Goal: Information Seeking & Learning: Learn about a topic

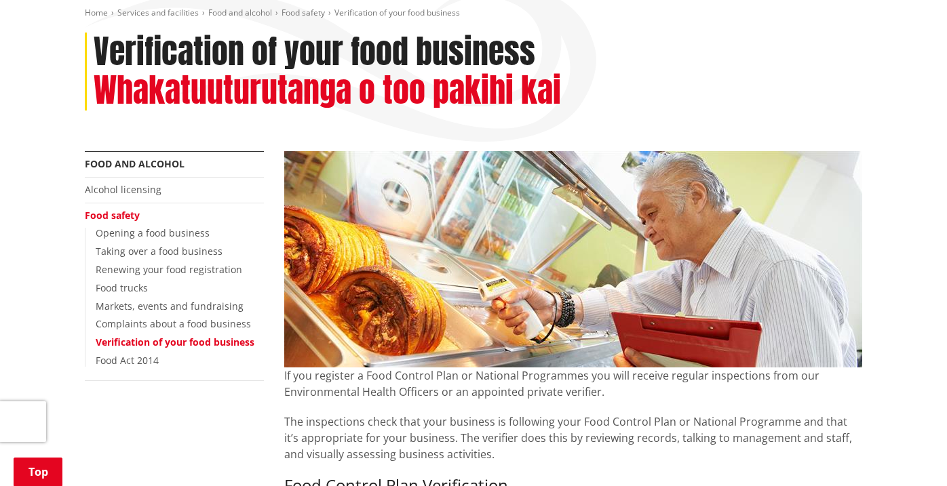
scroll to position [163, 0]
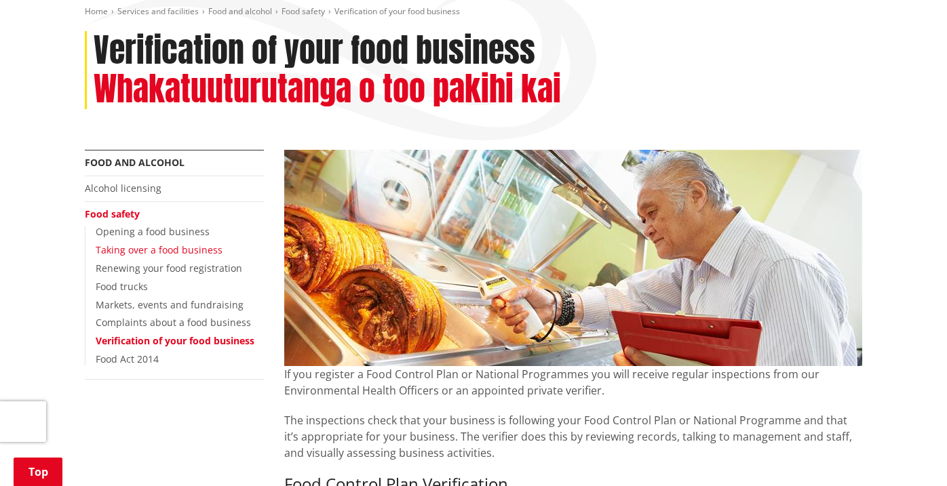
click at [195, 249] on link "Taking over a food business" at bounding box center [159, 249] width 127 height 13
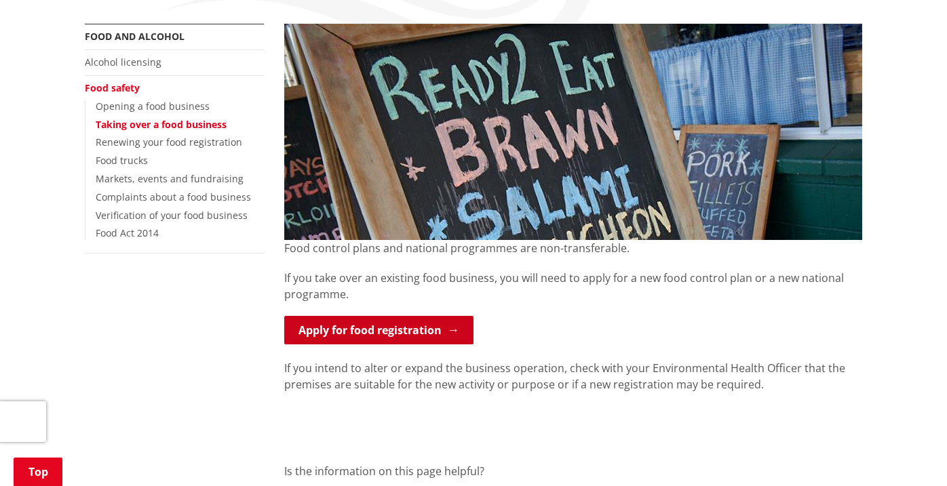
scroll to position [247, 0]
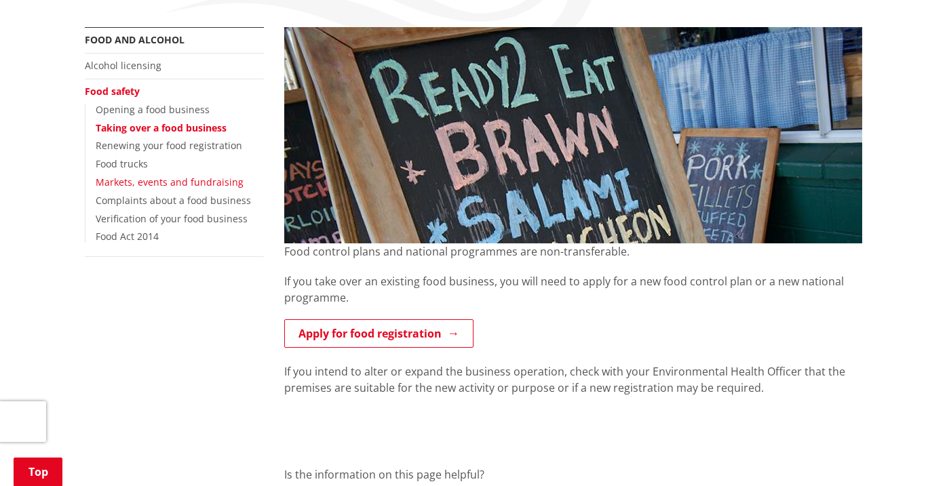
click at [161, 178] on link "Markets, events and fundraising" at bounding box center [170, 182] width 148 height 13
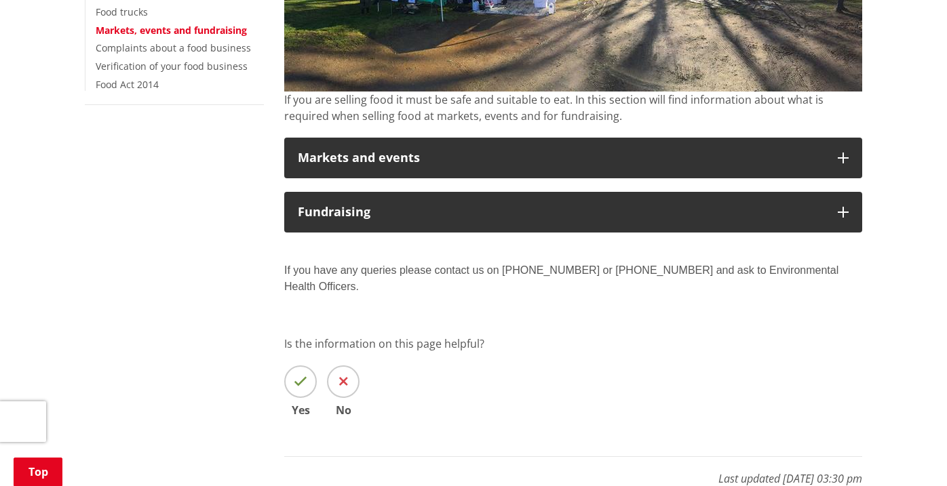
scroll to position [433, 0]
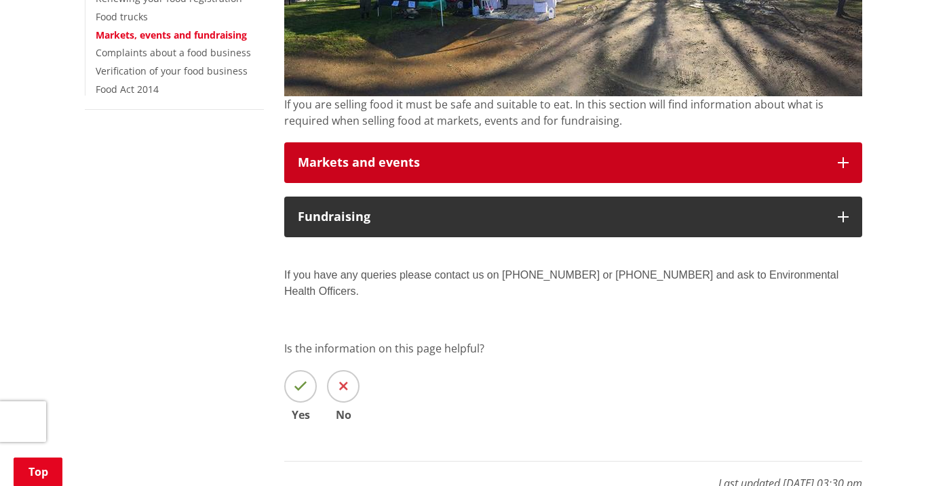
click at [840, 165] on icon "button" at bounding box center [843, 162] width 11 height 11
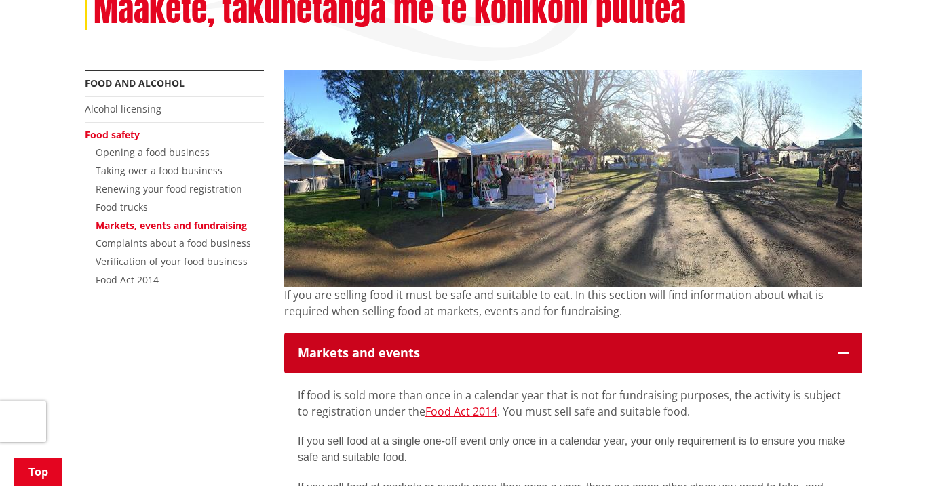
scroll to position [239, 0]
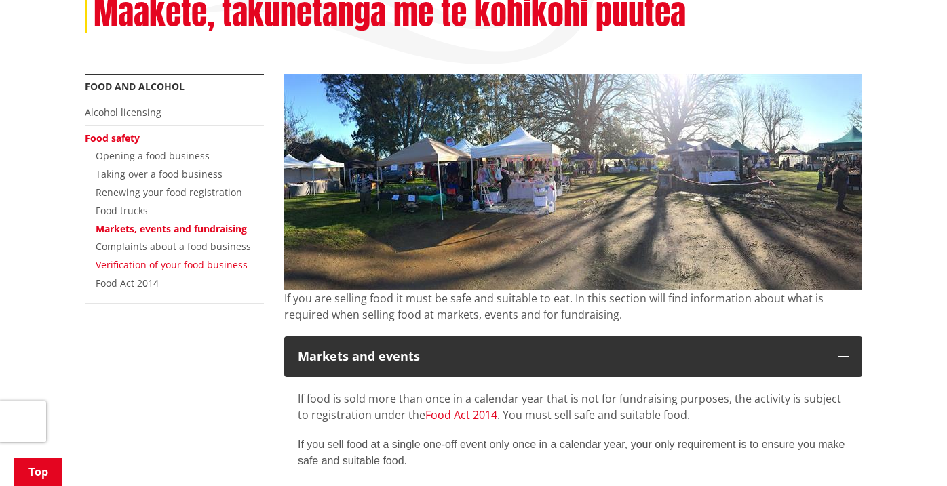
click at [153, 265] on link "Verification of your food business" at bounding box center [172, 264] width 152 height 13
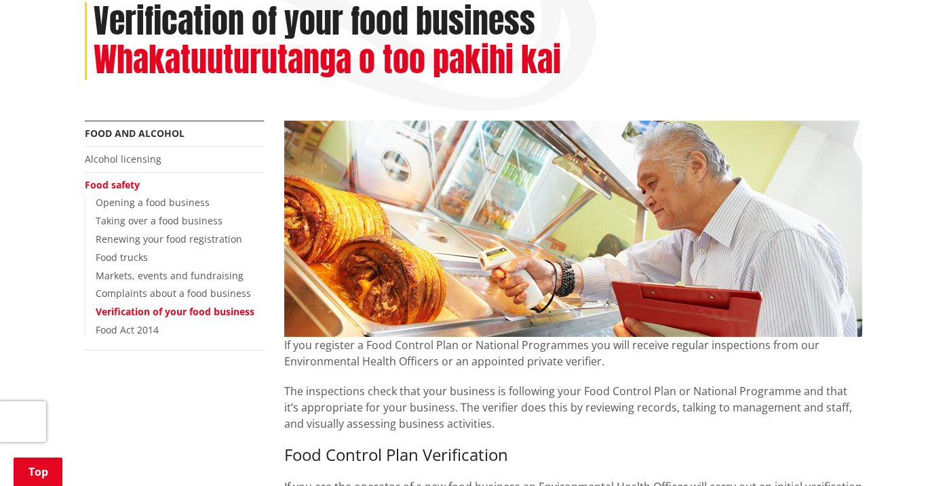
scroll to position [208, 0]
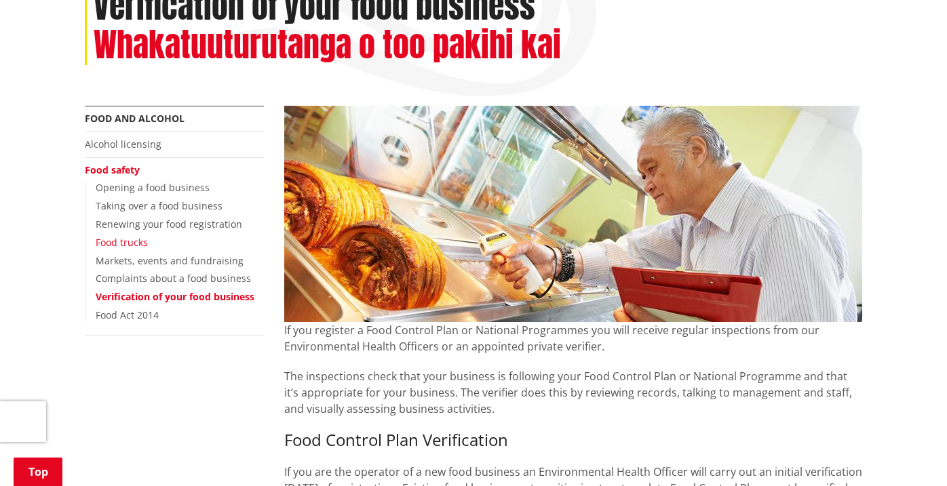
click at [134, 241] on link "Food trucks" at bounding box center [122, 242] width 52 height 13
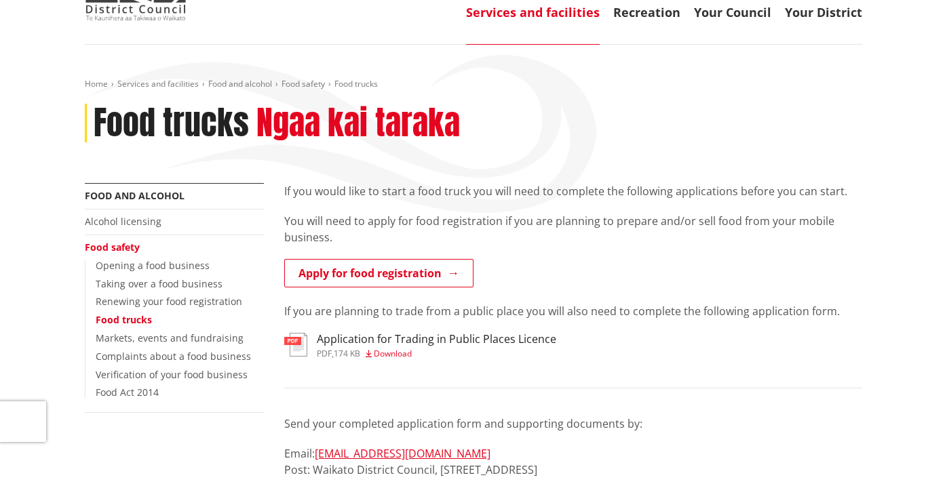
scroll to position [85, 0]
